Goal: Book appointment/travel/reservation

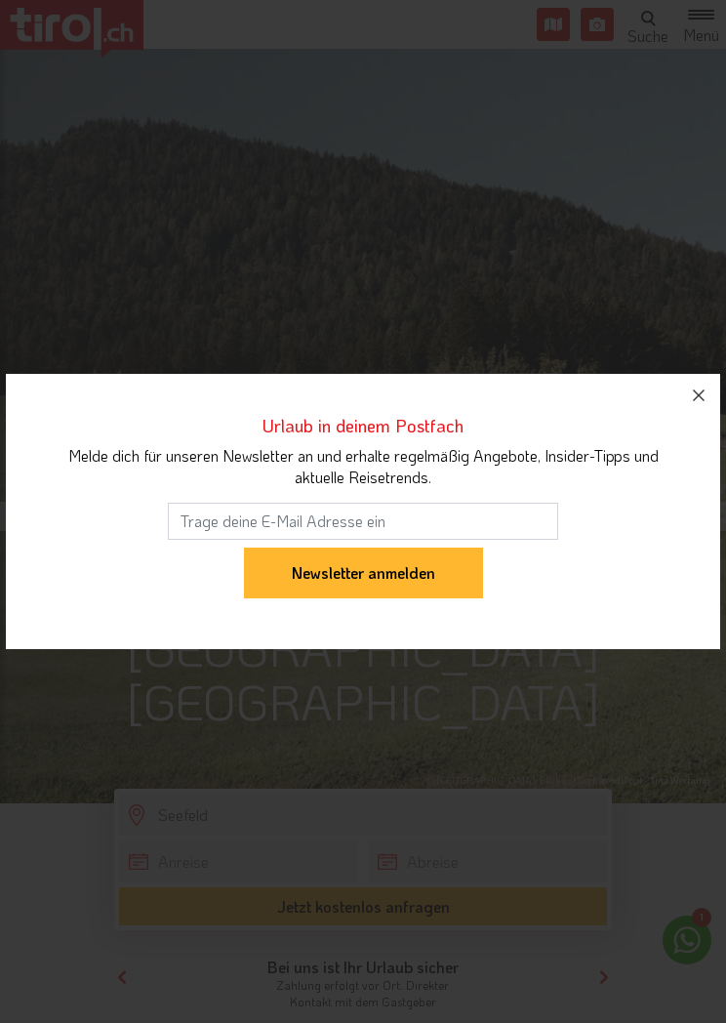
click at [712, 389] on button "button" at bounding box center [699, 395] width 43 height 43
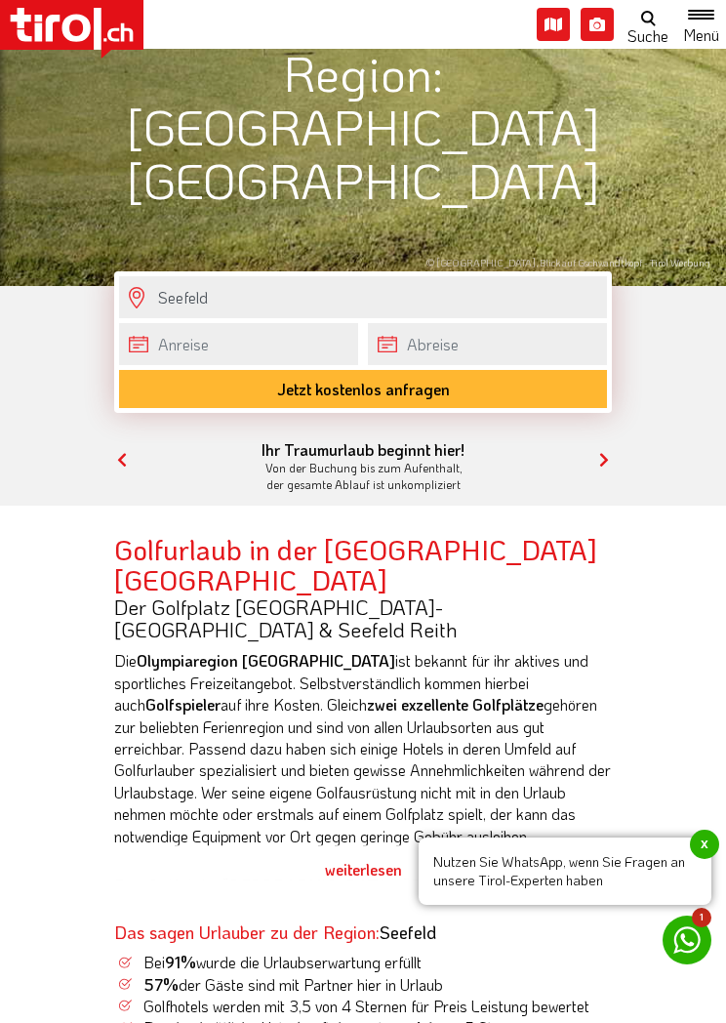
scroll to position [552, 0]
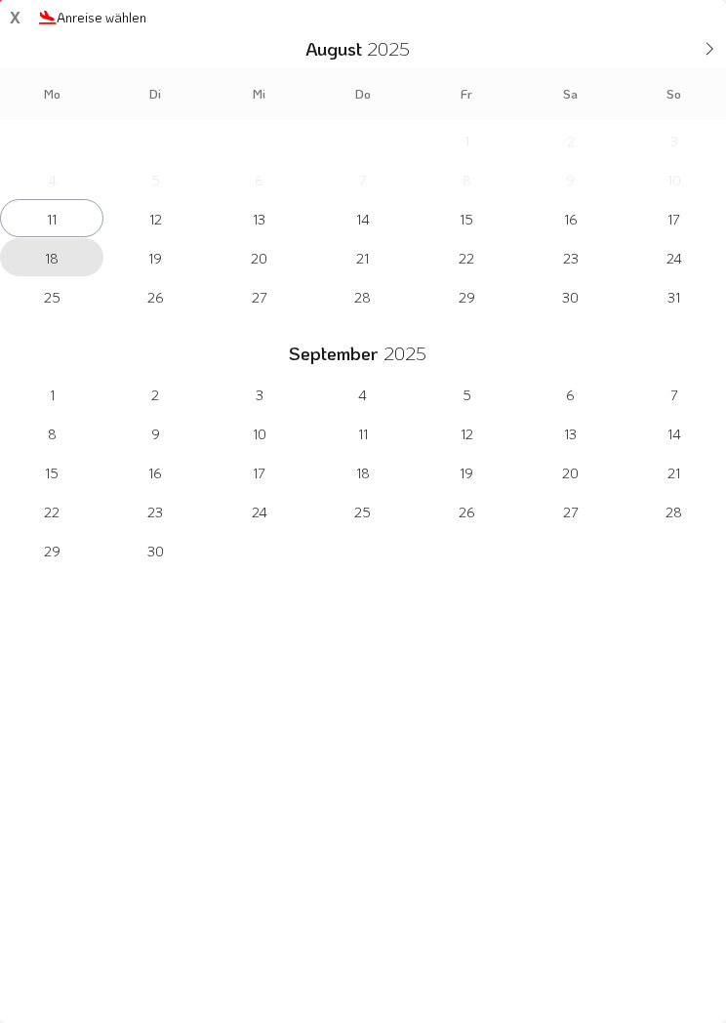
click at [52, 263] on span "18" at bounding box center [51, 257] width 103 height 38
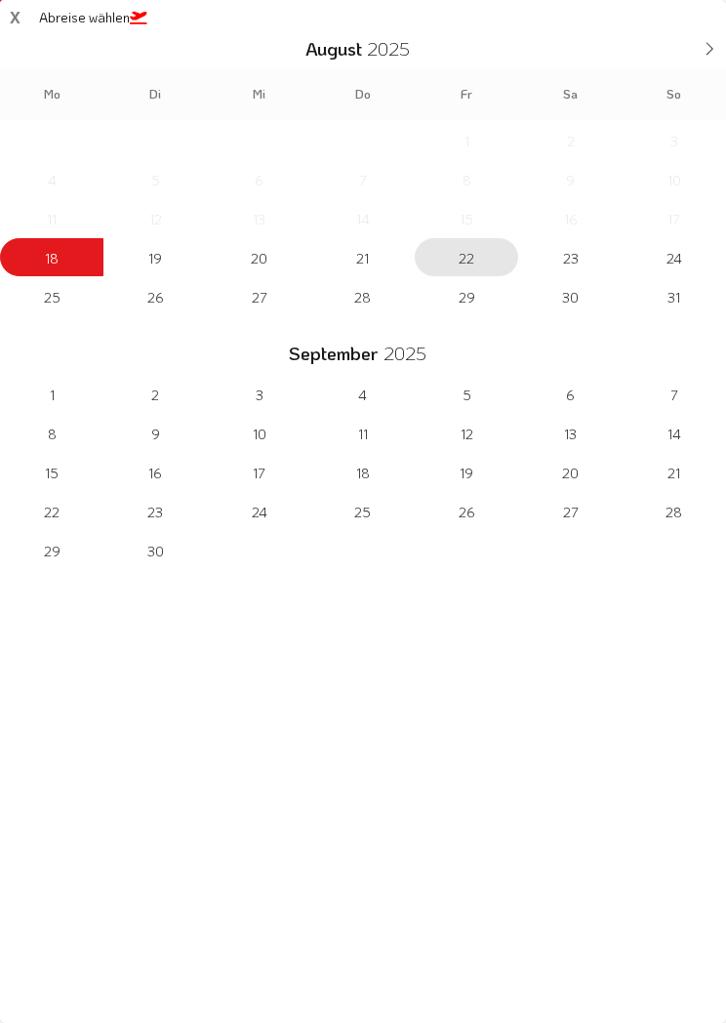
click at [477, 261] on span "22" at bounding box center [466, 257] width 103 height 38
type input "18-08-2025"
type input "22-08-2025"
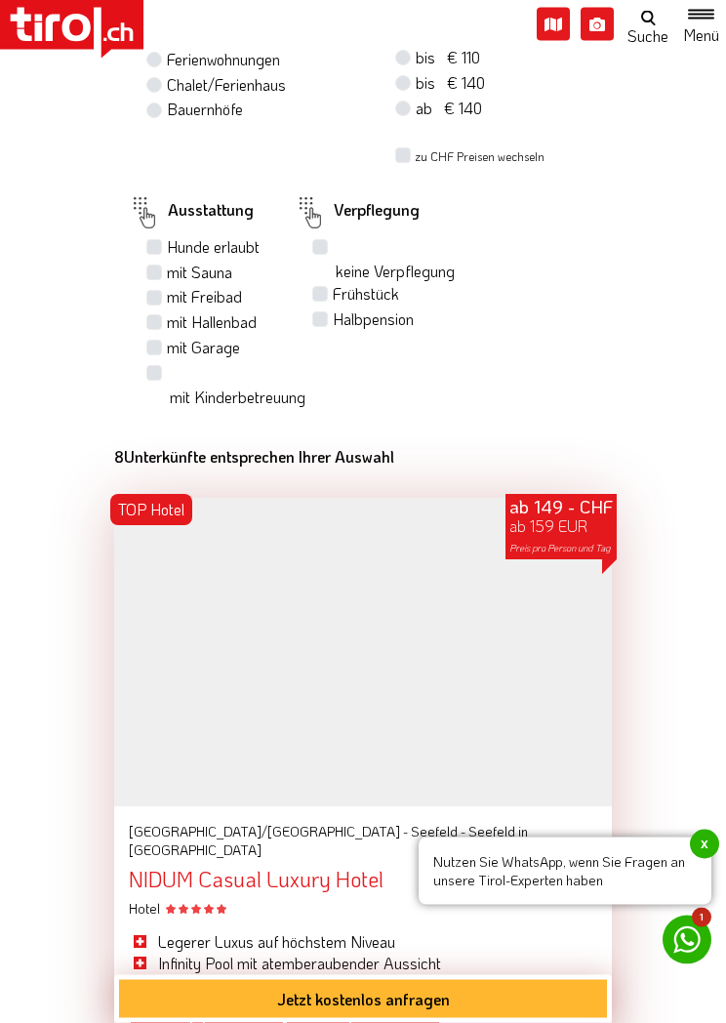
scroll to position [1775, 0]
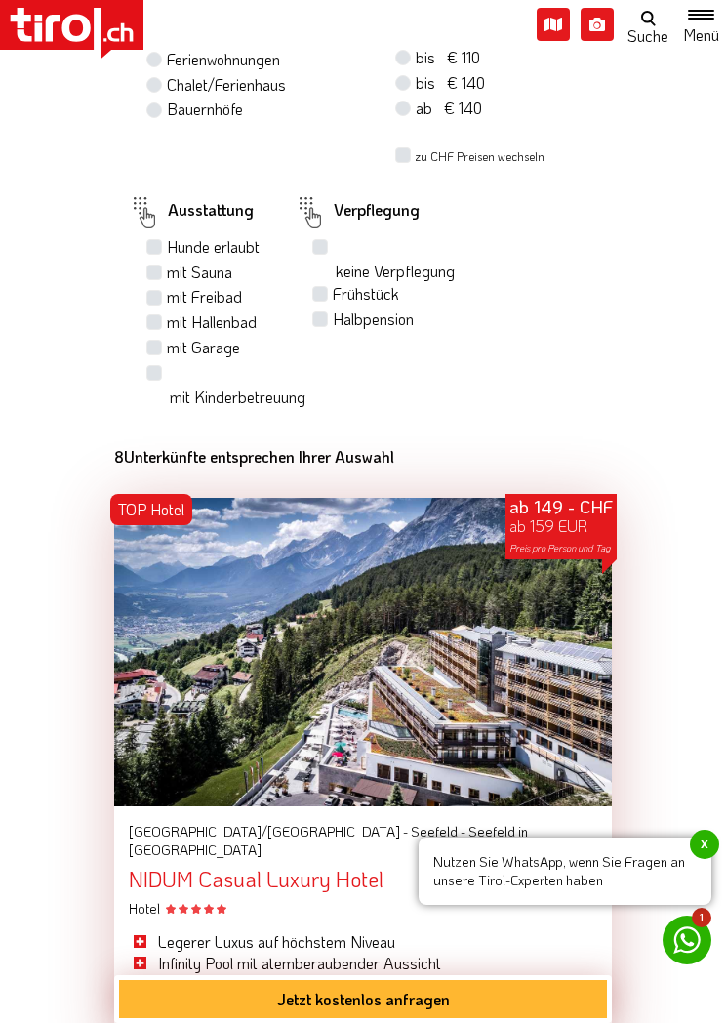
click at [338, 283] on label "Frühstück" at bounding box center [366, 293] width 66 height 21
click at [329, 287] on input "Frühstück" at bounding box center [322, 293] width 13 height 13
checkbox input "true"
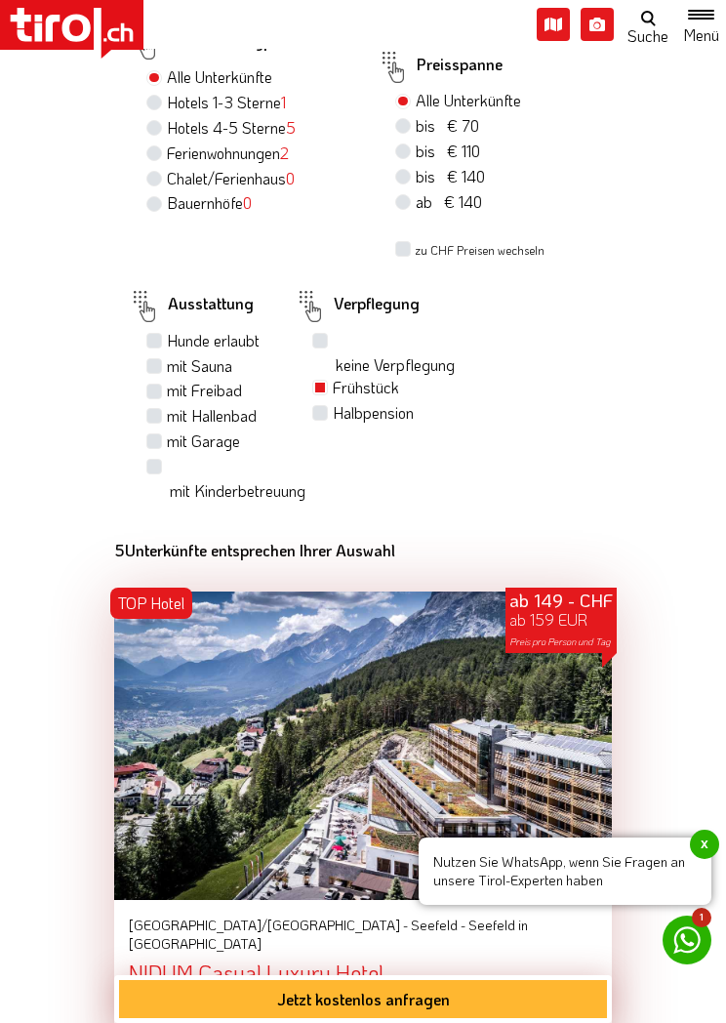
click at [338, 402] on label "Halbpension" at bounding box center [373, 412] width 81 height 21
click at [329, 406] on input "Halbpension" at bounding box center [322, 412] width 13 height 13
checkbox input "true"
click at [342, 377] on label "Frühstück" at bounding box center [366, 387] width 66 height 21
click at [329, 381] on input "Frühstück" at bounding box center [322, 387] width 13 height 13
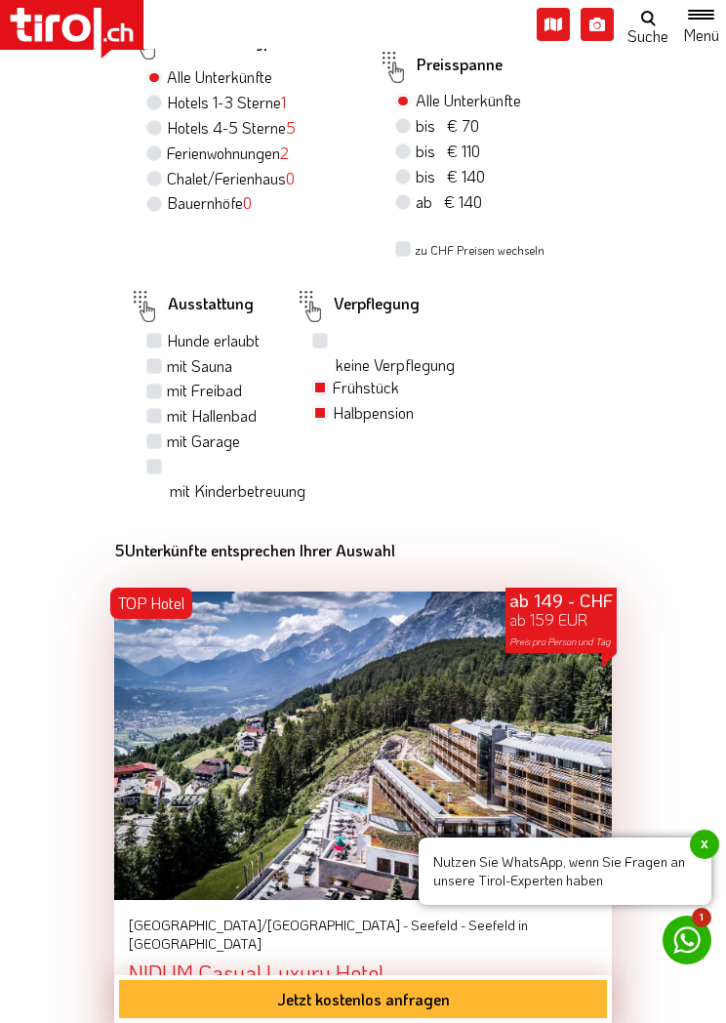
checkbox input "false"
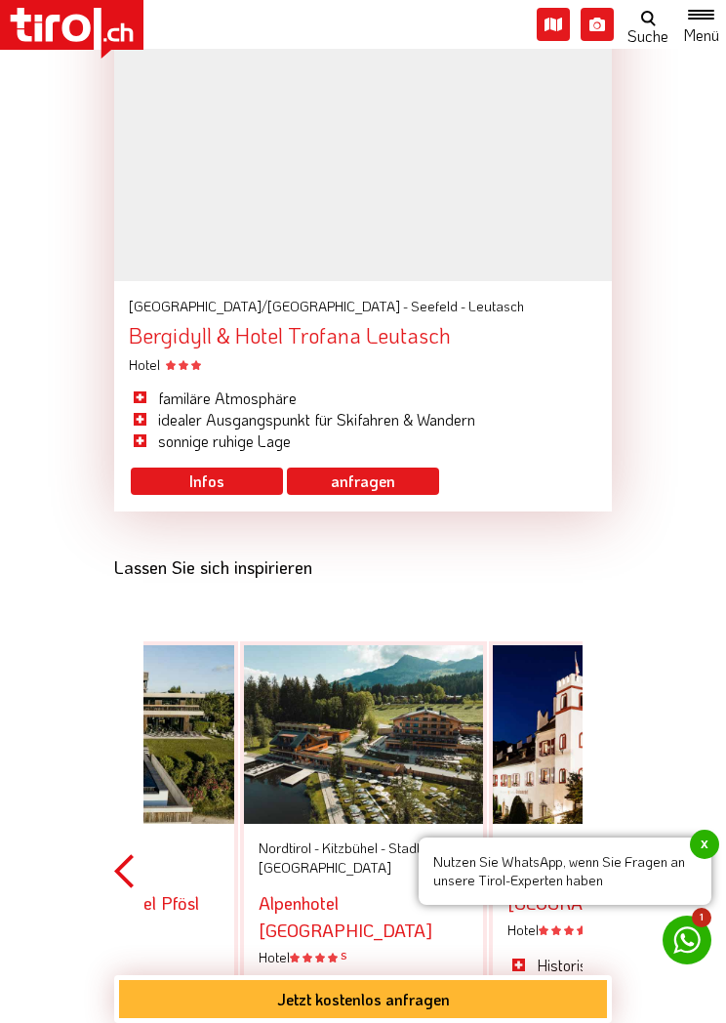
scroll to position [4772, 0]
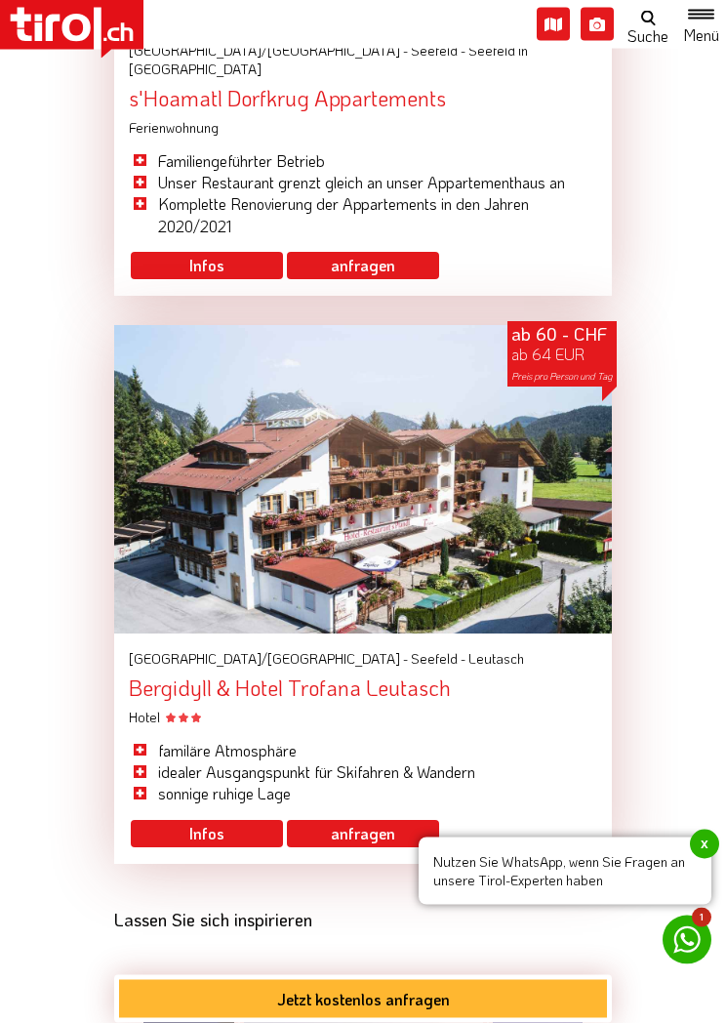
scroll to position [4456, 0]
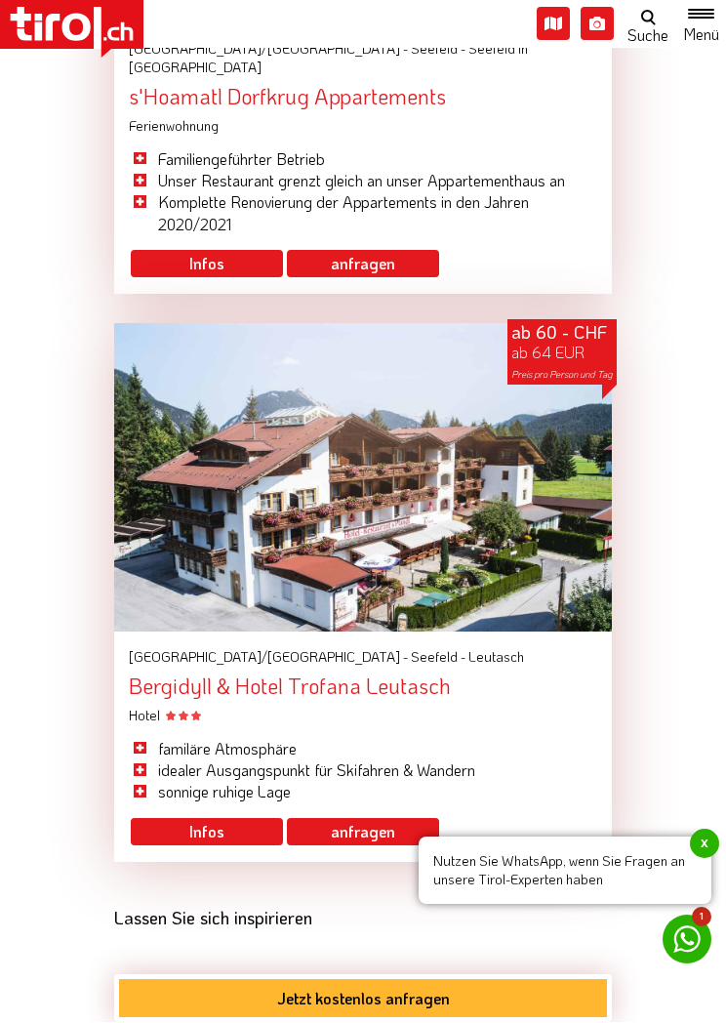
click at [397, 454] on div at bounding box center [363, 478] width 498 height 309
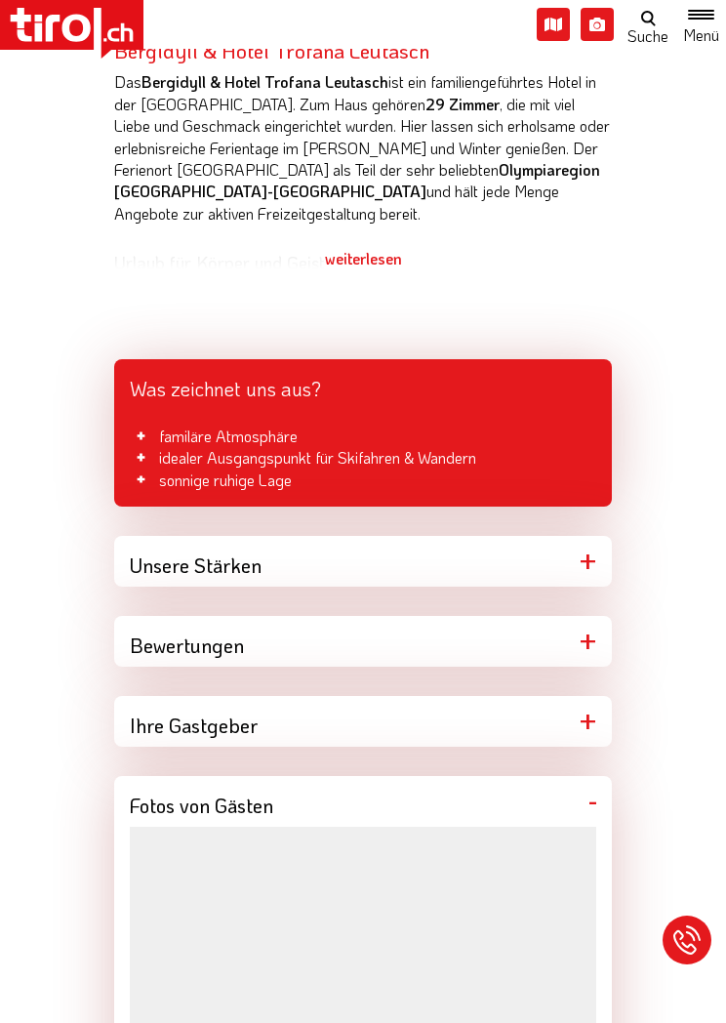
scroll to position [739, 0]
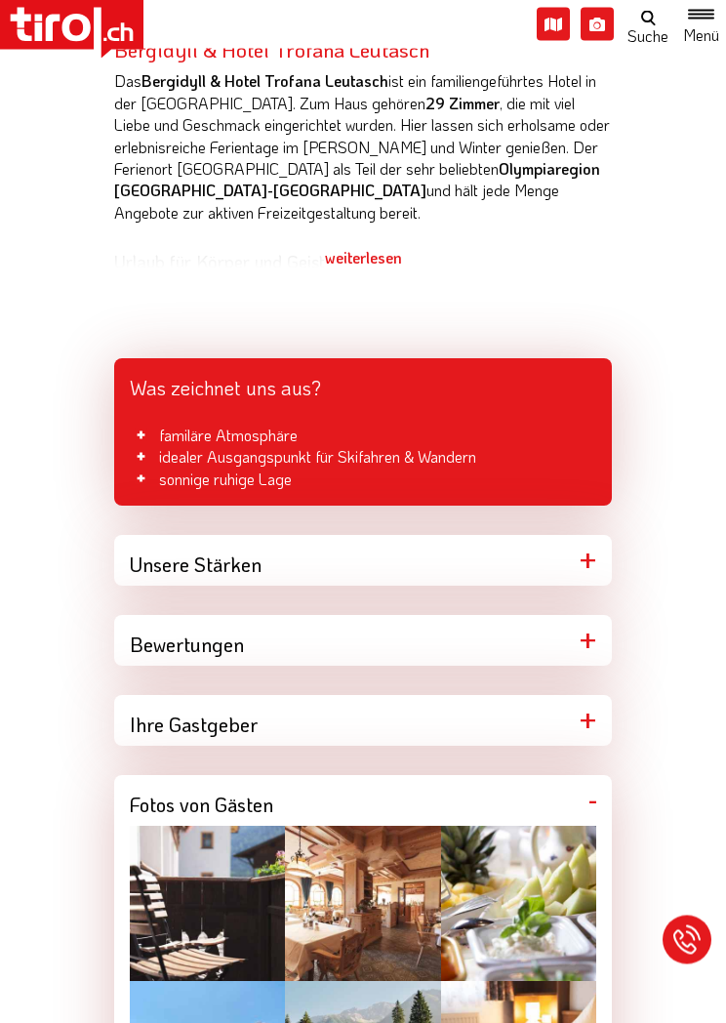
click at [378, 261] on div "weiterlesen" at bounding box center [363, 258] width 498 height 49
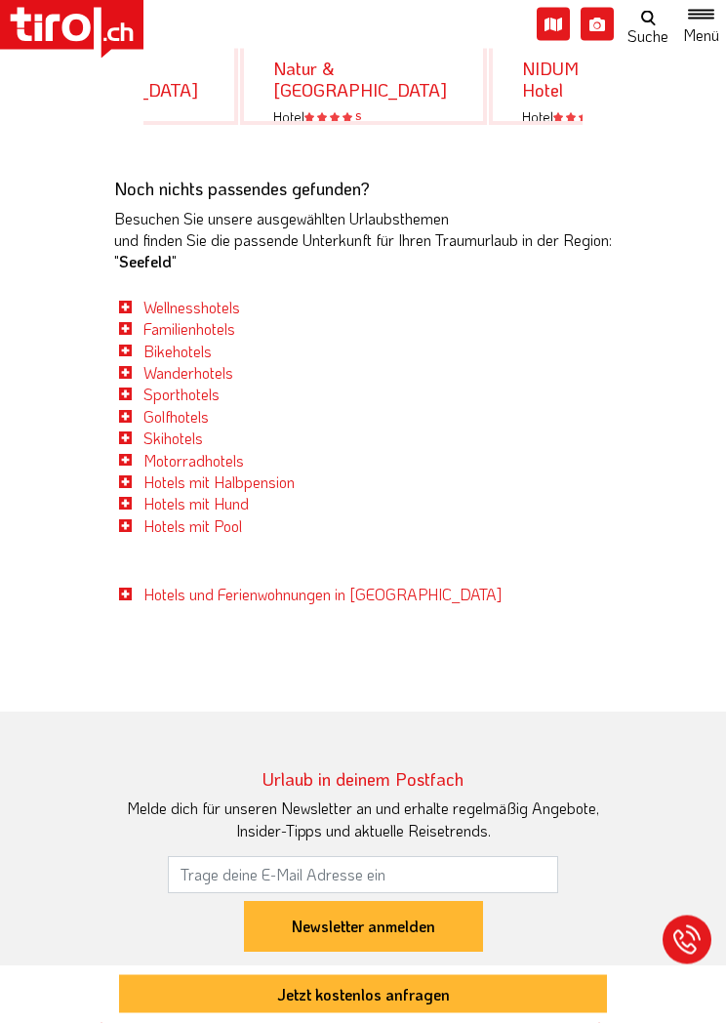
scroll to position [3457, 0]
